Goal: Task Accomplishment & Management: Manage account settings

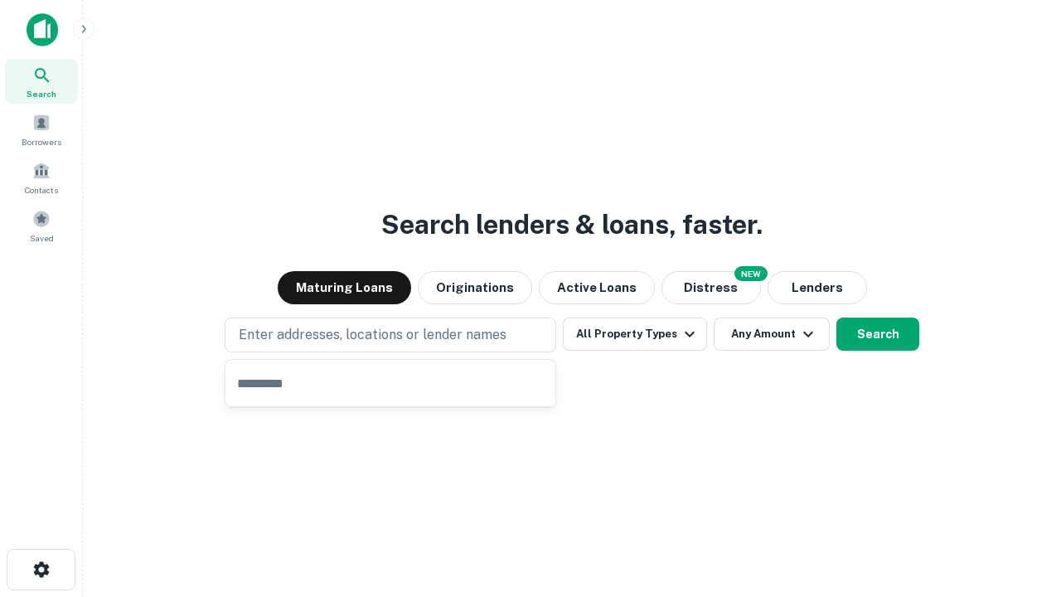
type input "**********"
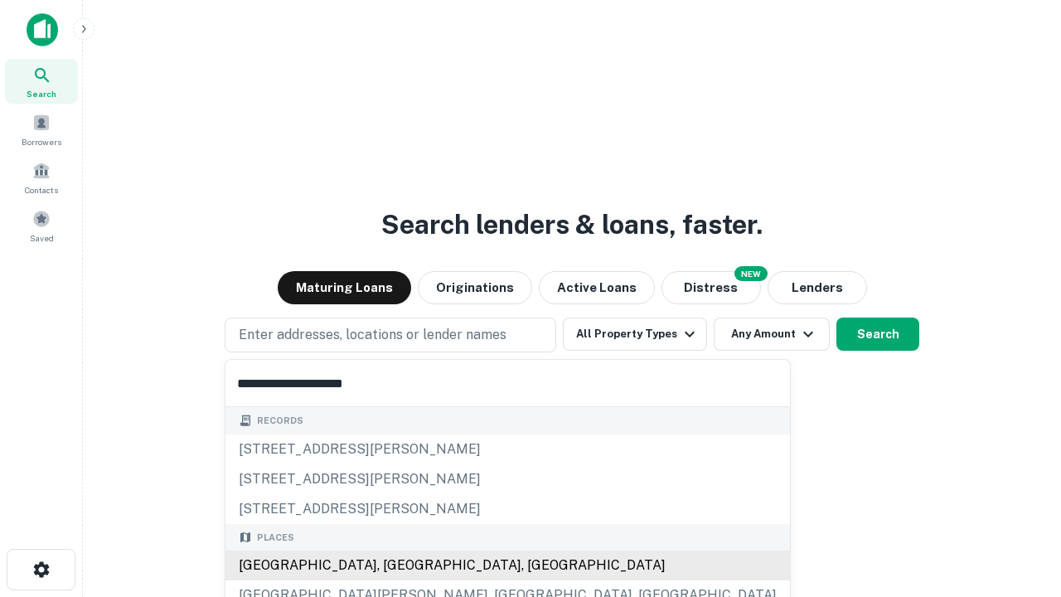
click at [396, 566] on div "Santa Monica, CA, USA" at bounding box center [508, 566] width 565 height 30
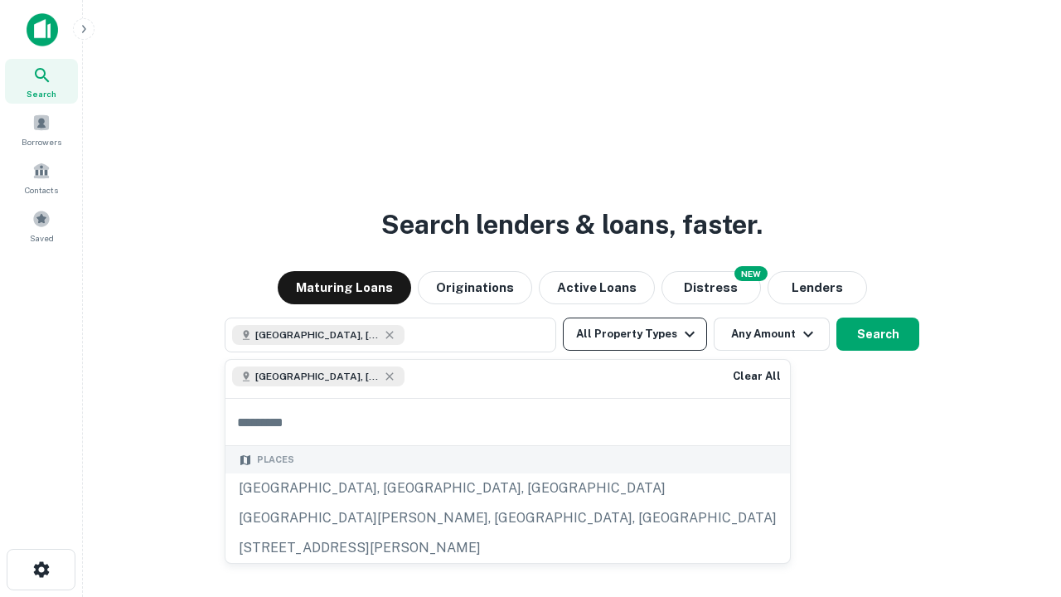
click at [635, 334] on button "All Property Types" at bounding box center [635, 334] width 144 height 33
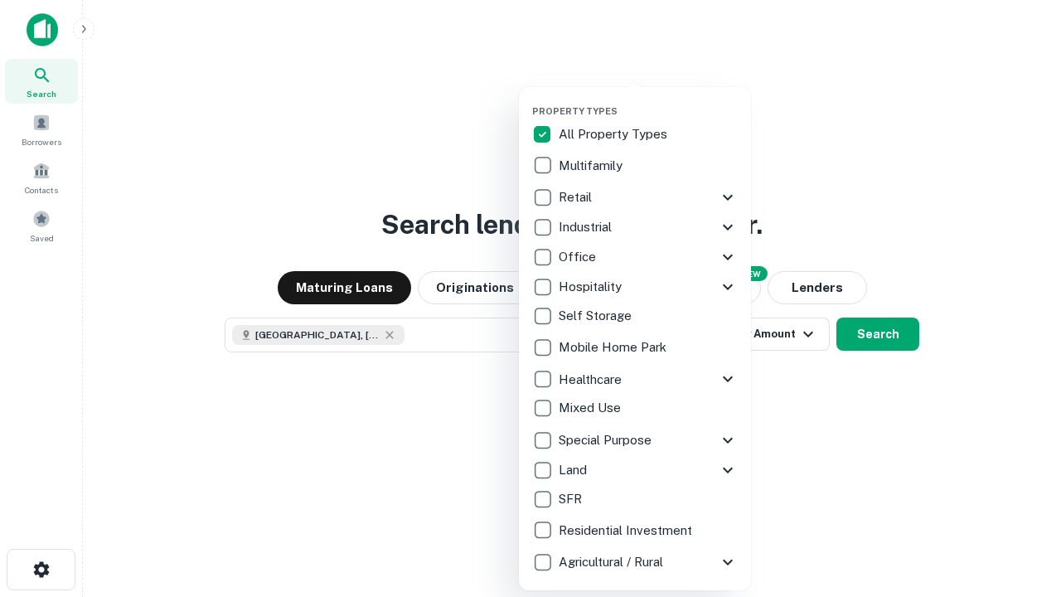
click at [648, 100] on button "button" at bounding box center [648, 100] width 232 height 1
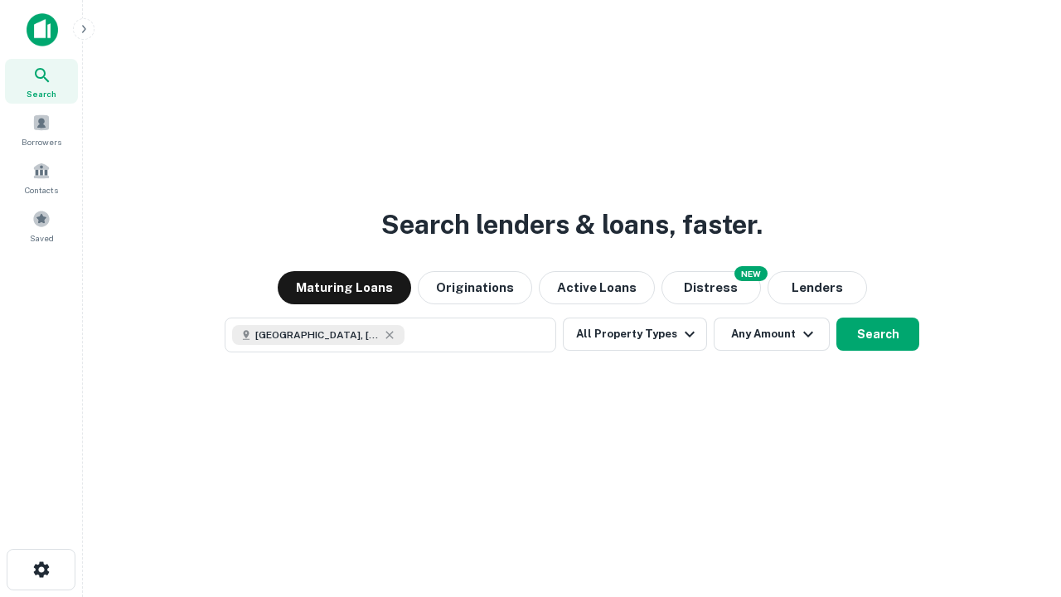
scroll to position [27, 0]
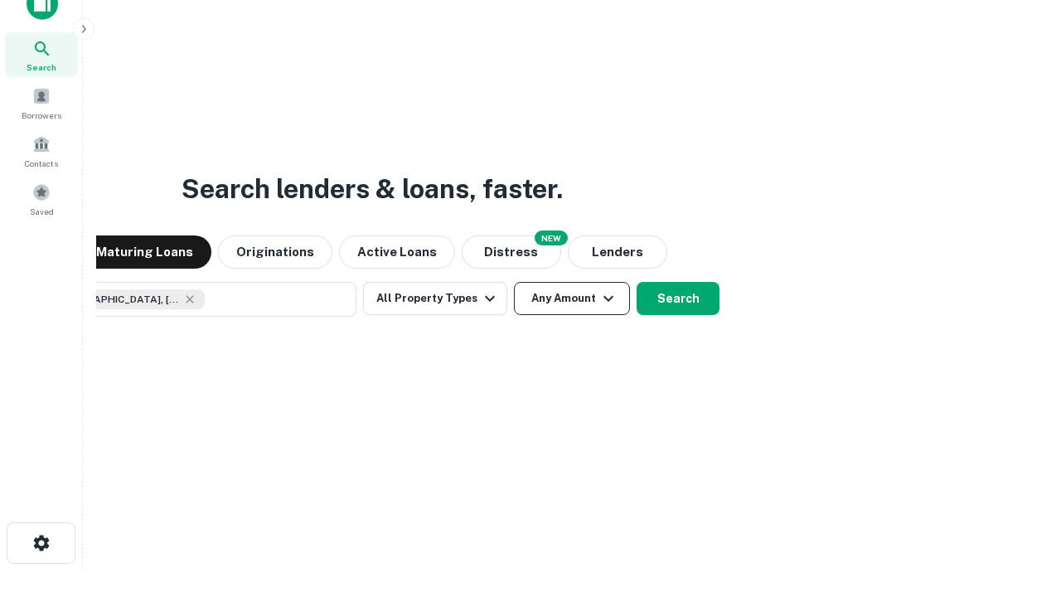
click at [514, 282] on button "Any Amount" at bounding box center [572, 298] width 116 height 33
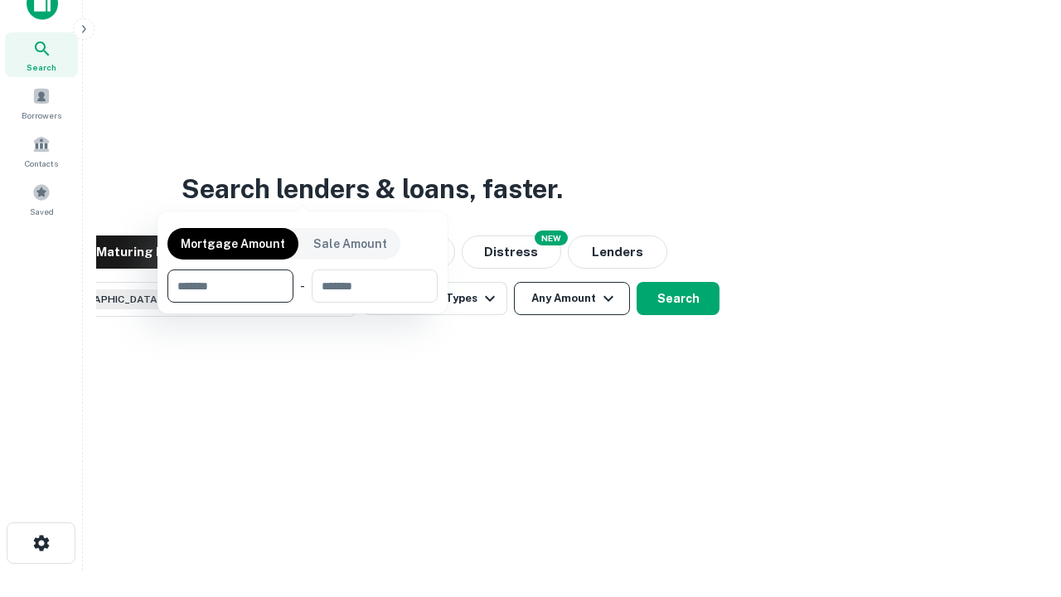
scroll to position [119, 469]
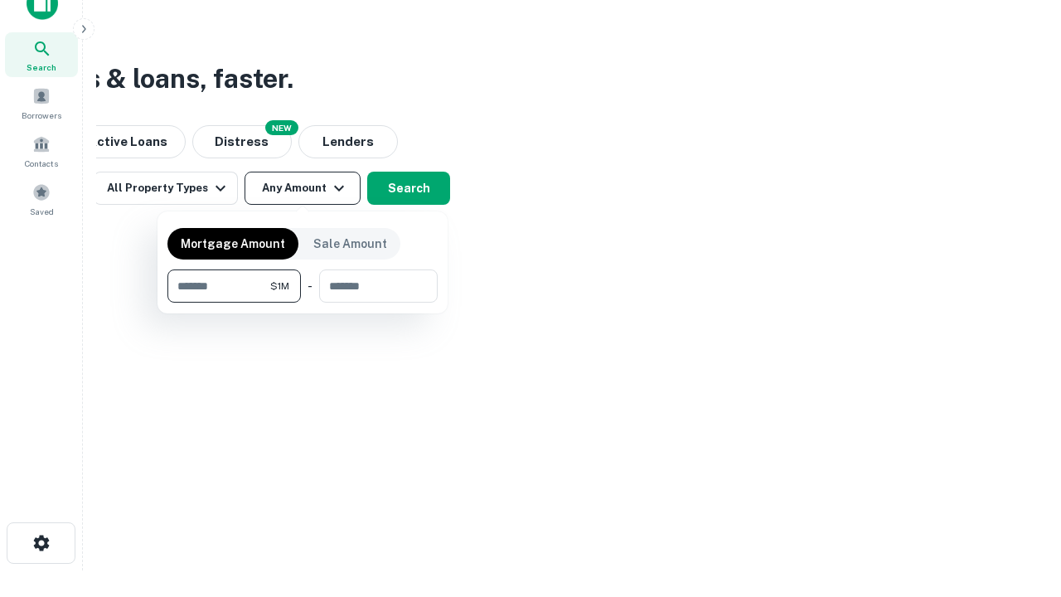
type input "*******"
click at [303, 303] on button "button" at bounding box center [303, 303] width 270 height 1
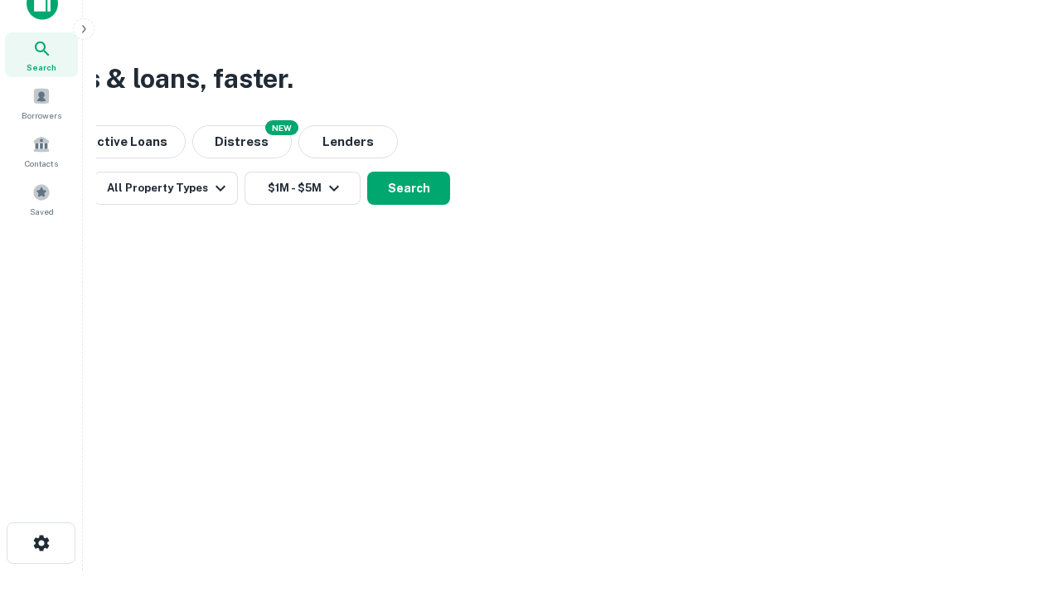
scroll to position [27, 0]
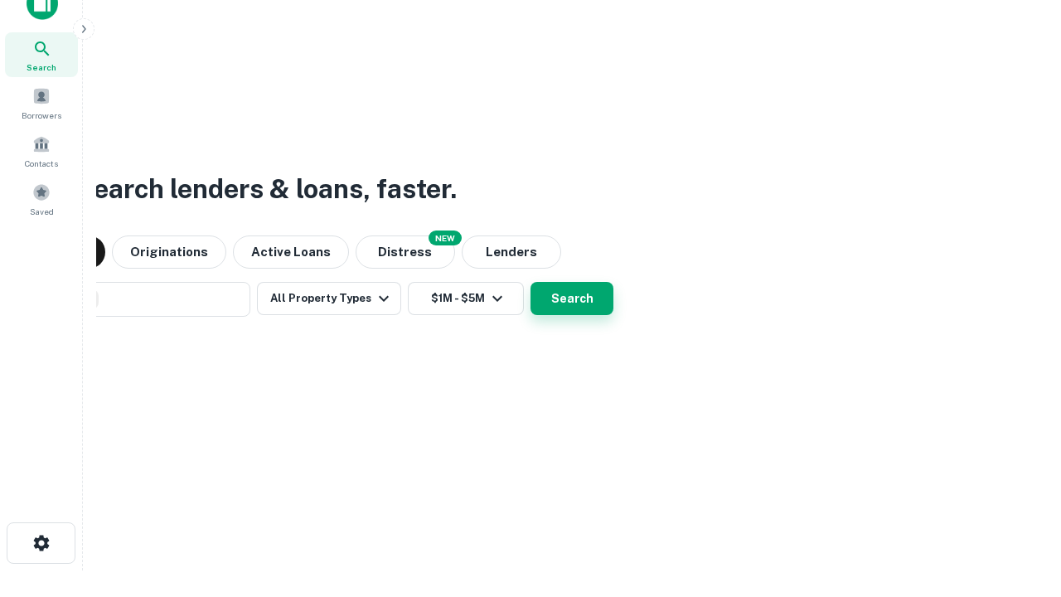
click at [531, 282] on button "Search" at bounding box center [572, 298] width 83 height 33
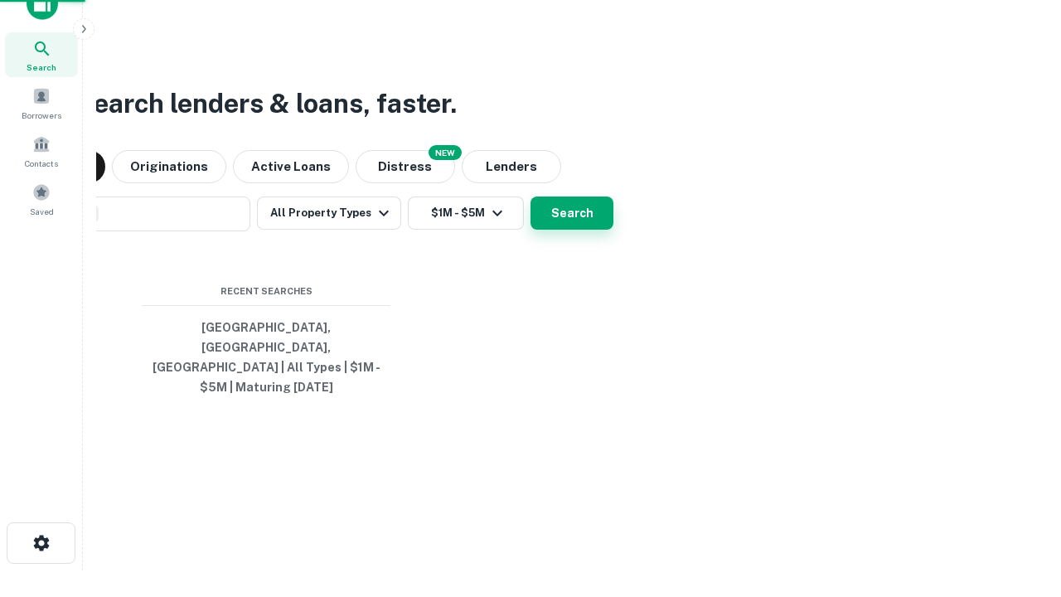
scroll to position [54, 469]
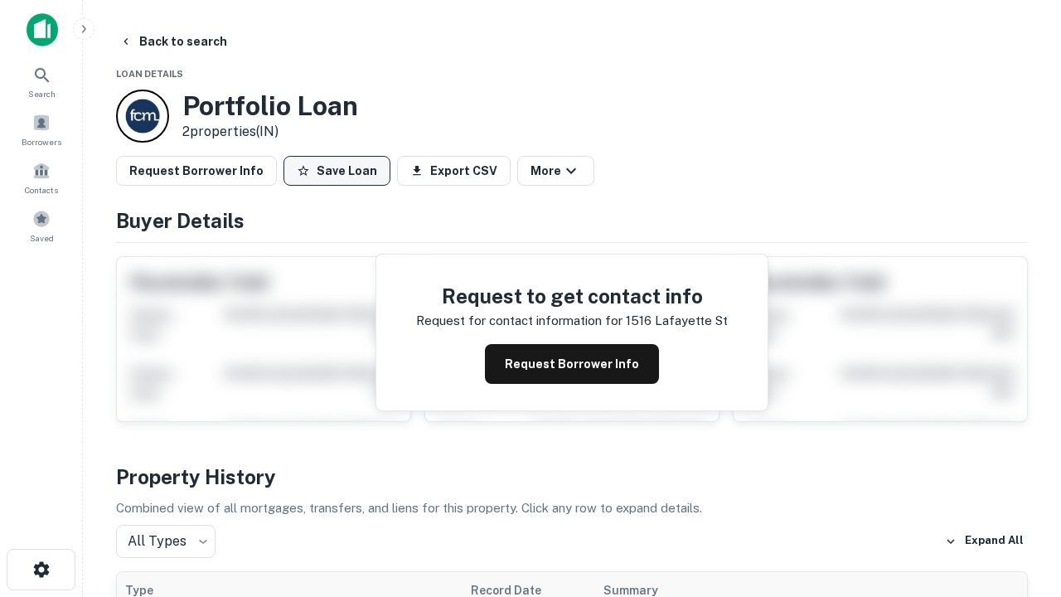
click at [337, 171] on button "Save Loan" at bounding box center [337, 171] width 107 height 30
click at [341, 171] on button "Loan Saved" at bounding box center [341, 171] width 114 height 30
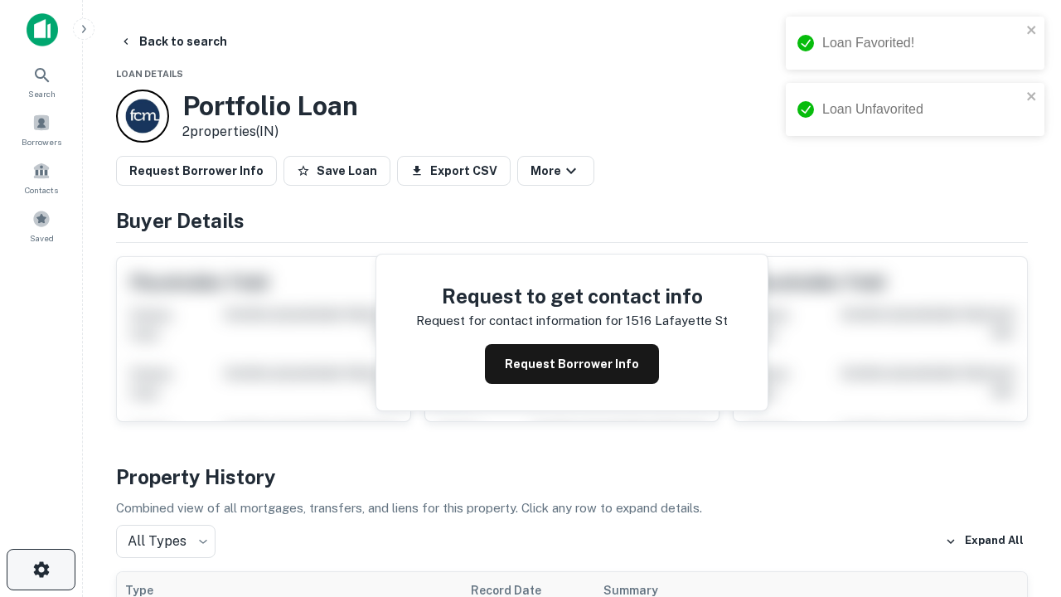
click at [41, 570] on icon "button" at bounding box center [42, 570] width 20 height 20
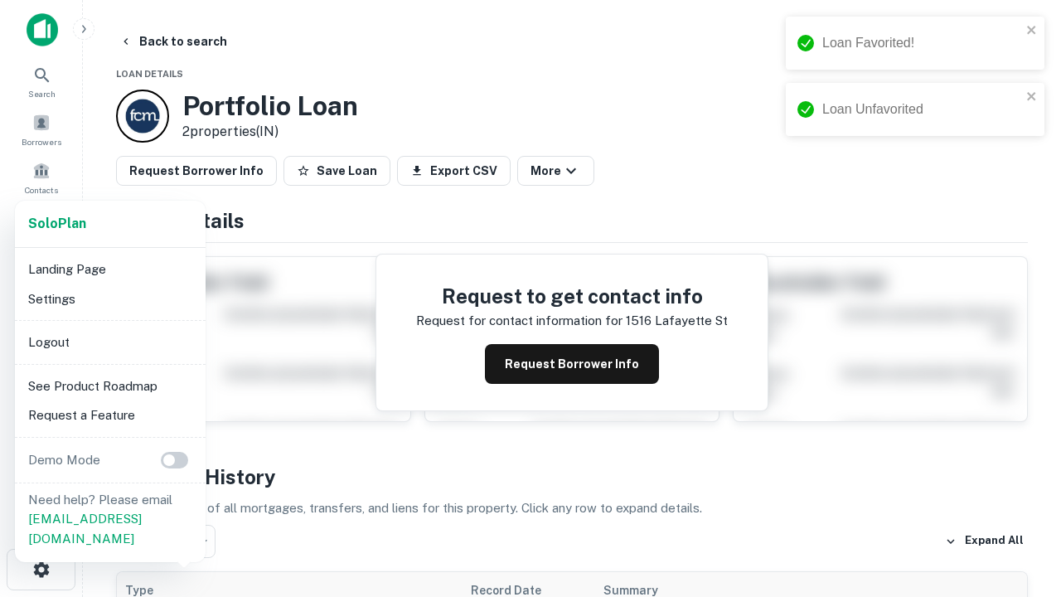
click at [109, 342] on li "Logout" at bounding box center [110, 343] width 177 height 30
